Goal: Browse casually: Explore the website without a specific task or goal

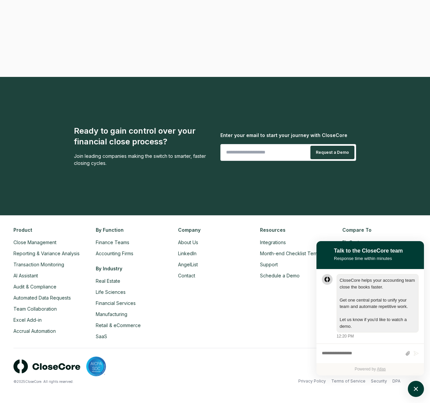
scroll to position [7, 0]
